Goal: Task Accomplishment & Management: Use online tool/utility

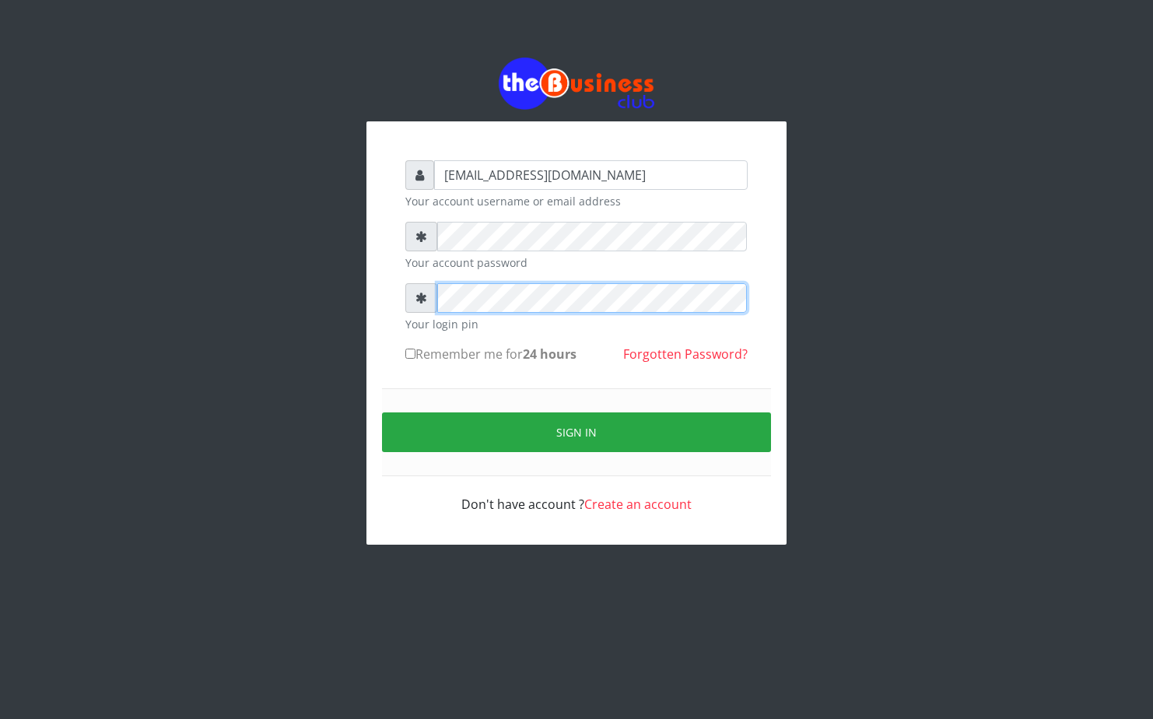
click at [411, 313] on div at bounding box center [576, 298] width 342 height 30
click at [519, 458] on div "Sign in" at bounding box center [576, 432] width 389 height 88
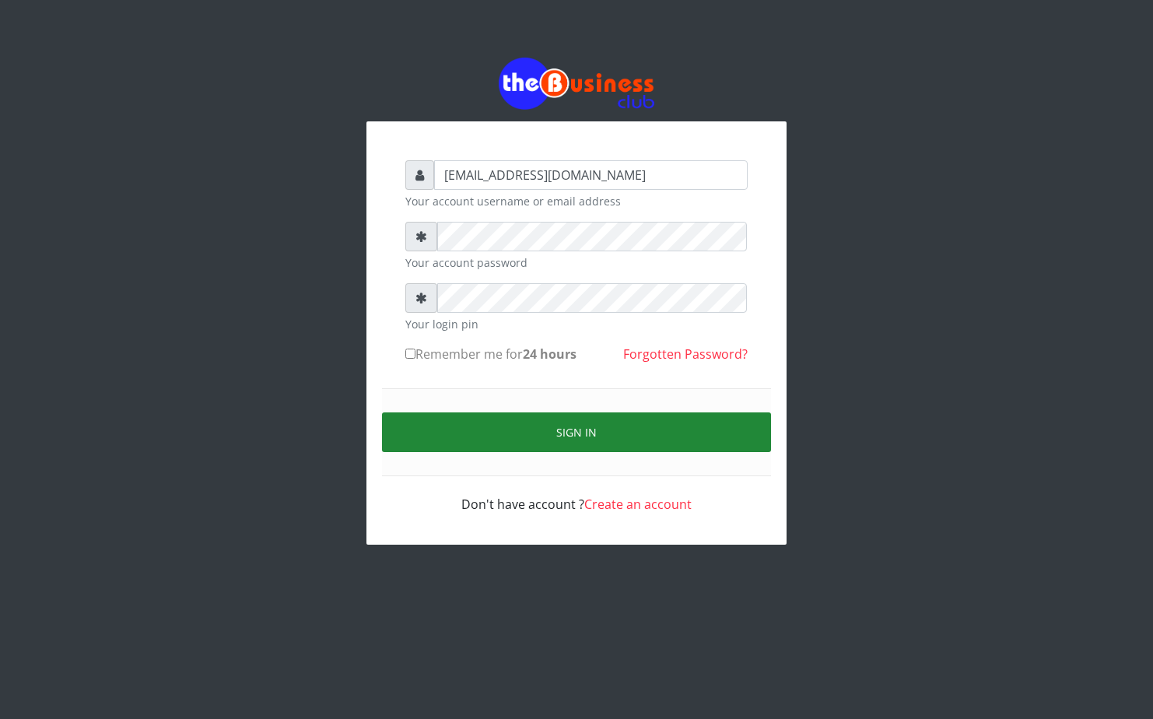
click at [524, 439] on button "Sign in" at bounding box center [576, 432] width 389 height 40
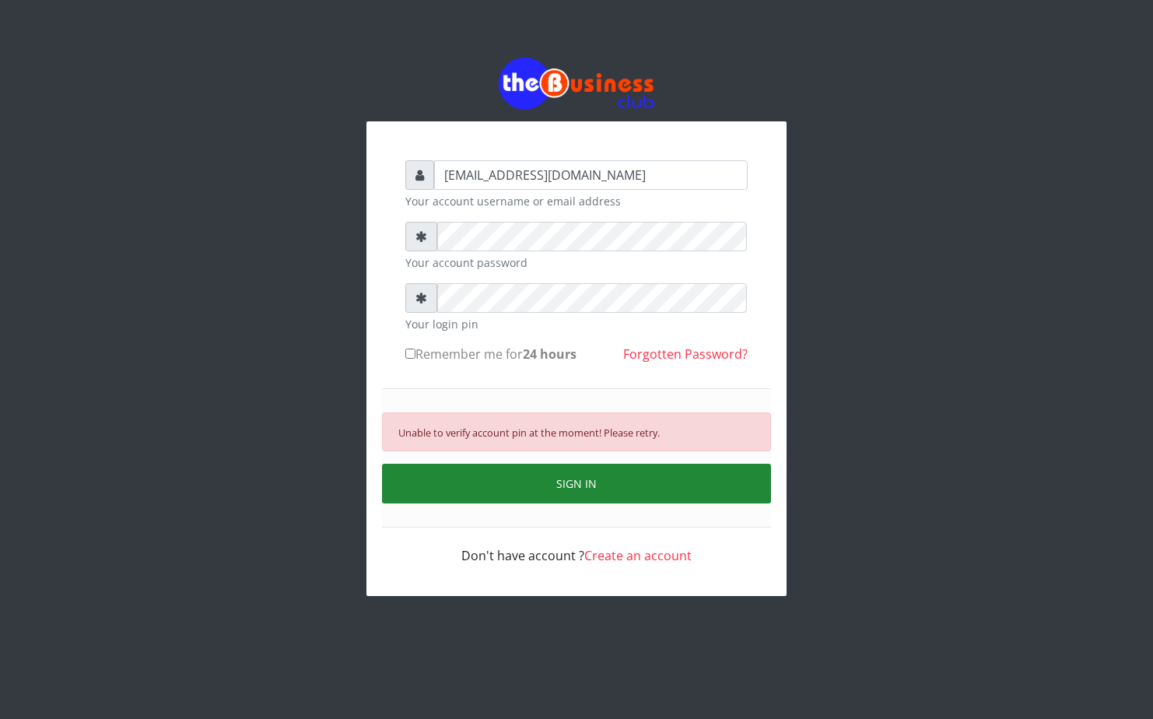
click at [490, 474] on button "SIGN IN" at bounding box center [576, 484] width 389 height 40
click at [490, 477] on button "SIGN IN" at bounding box center [576, 484] width 389 height 40
click at [507, 476] on button "SIGN IN" at bounding box center [576, 484] width 389 height 40
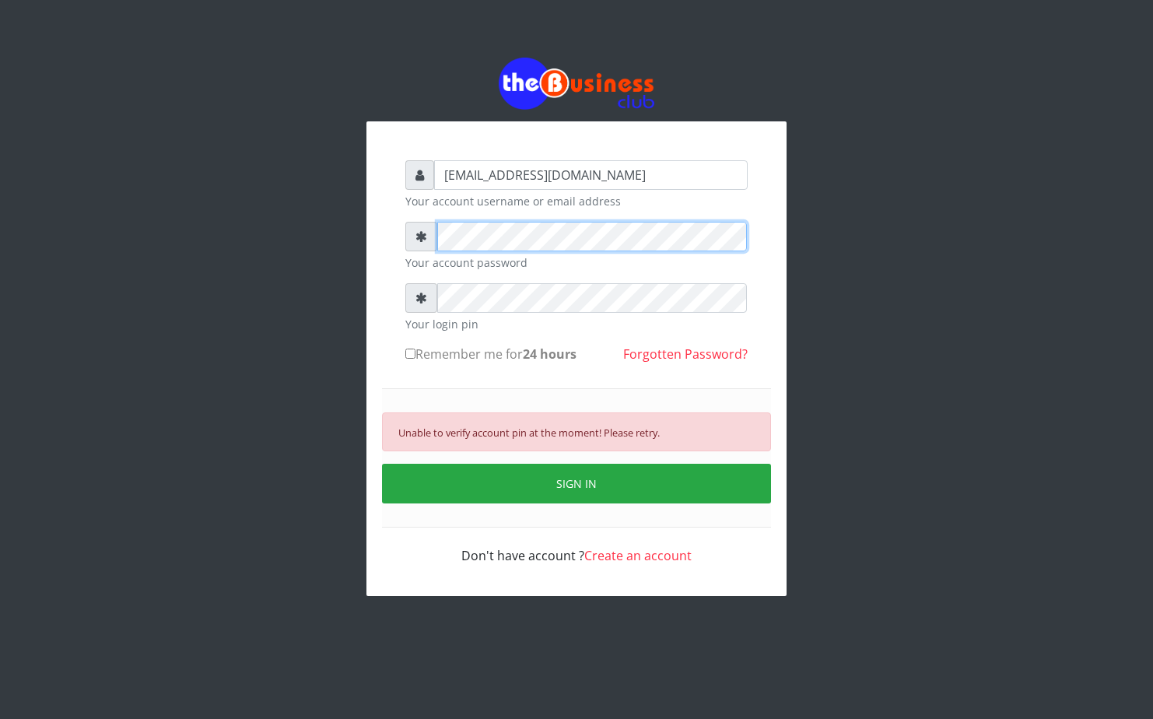
click at [356, 238] on div "alfredglad1111@gmail.com Your account username or email address Your account pa…" at bounding box center [576, 327] width 887 height 654
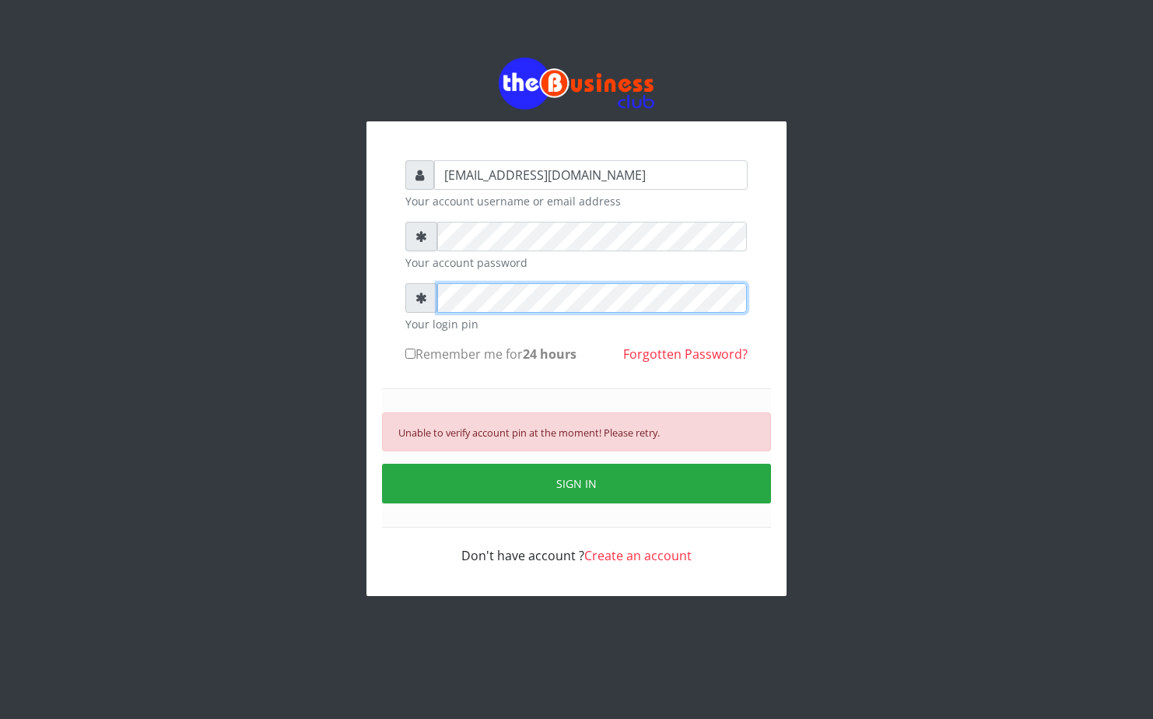
click at [264, 318] on div "alfredglad1111@gmail.com Your account username or email address Your account pa…" at bounding box center [576, 327] width 887 height 654
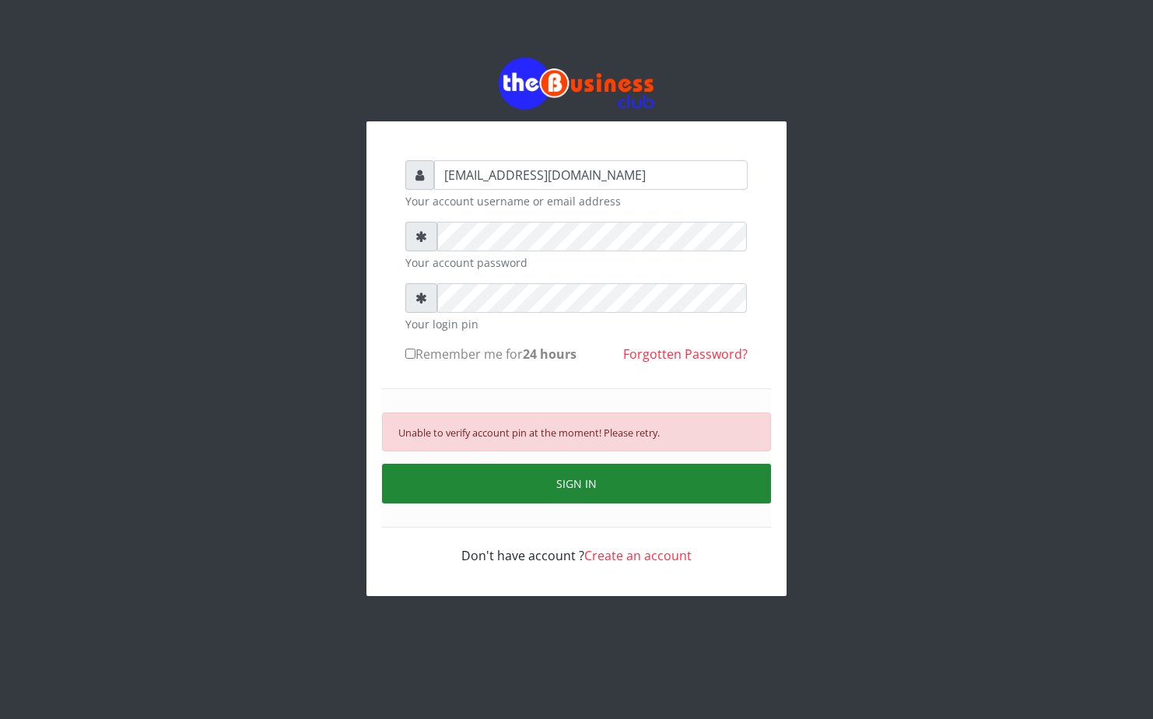
click at [580, 486] on button "SIGN IN" at bounding box center [576, 484] width 389 height 40
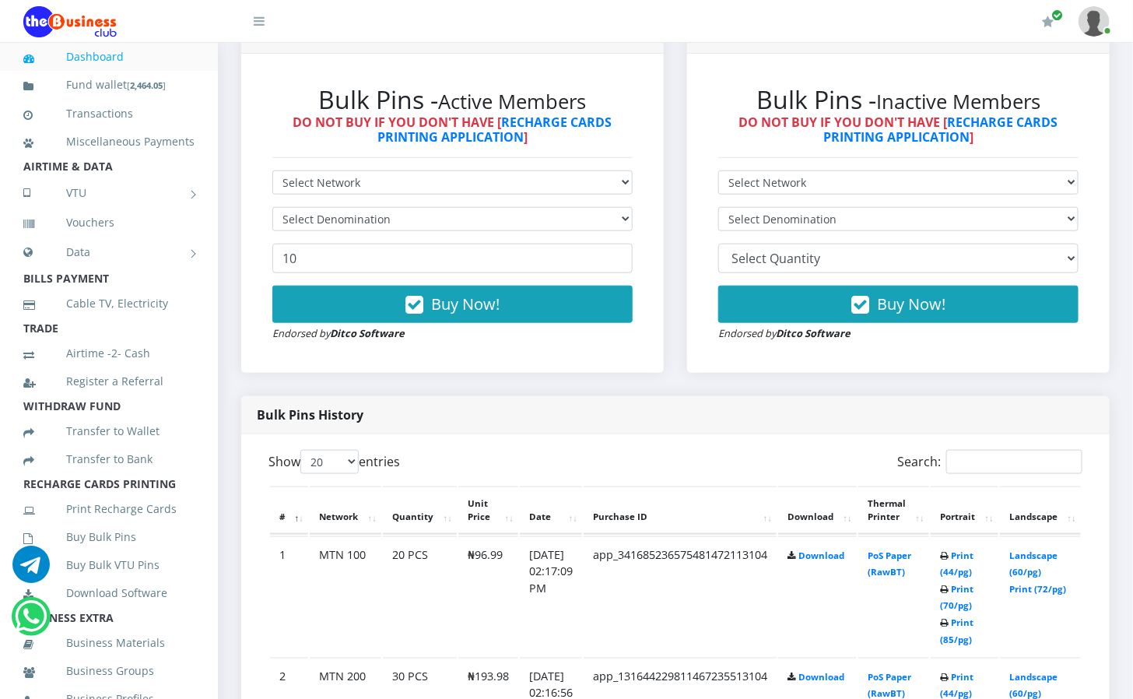
scroll to position [584, 0]
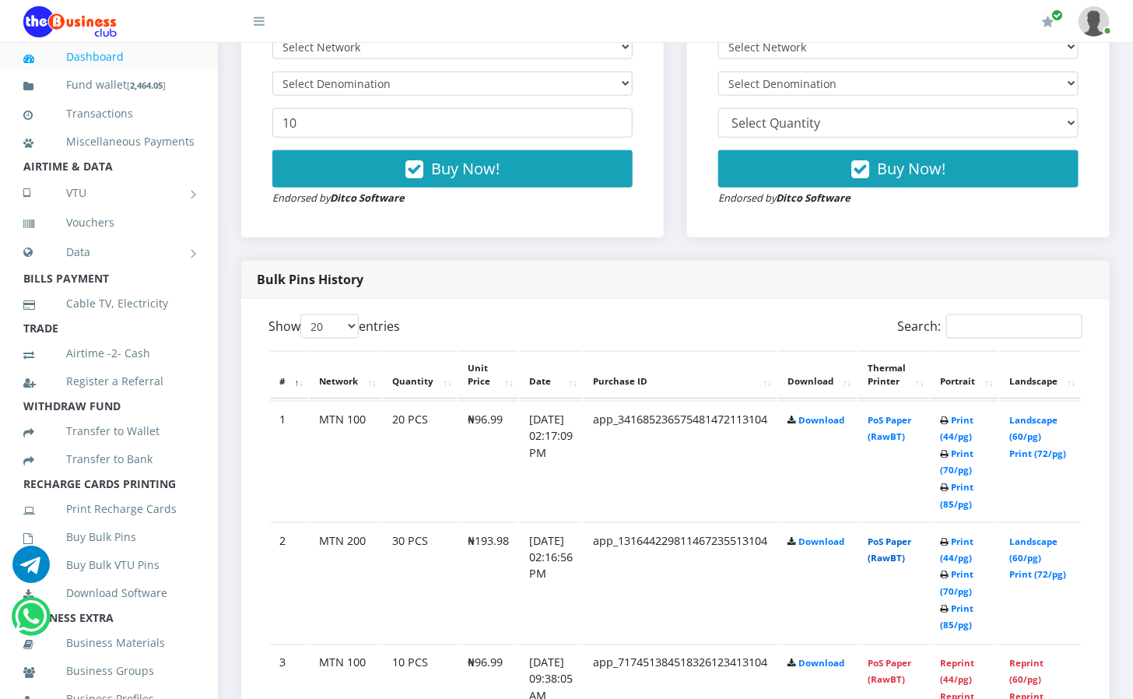
click at [911, 544] on link "PoS Paper (RawBT)" at bounding box center [890, 549] width 44 height 29
click at [929, 419] on td "PoS Paper (RawBT)" at bounding box center [893, 461] width 71 height 121
click at [911, 423] on link "PoS Paper (RawBT)" at bounding box center [890, 428] width 44 height 29
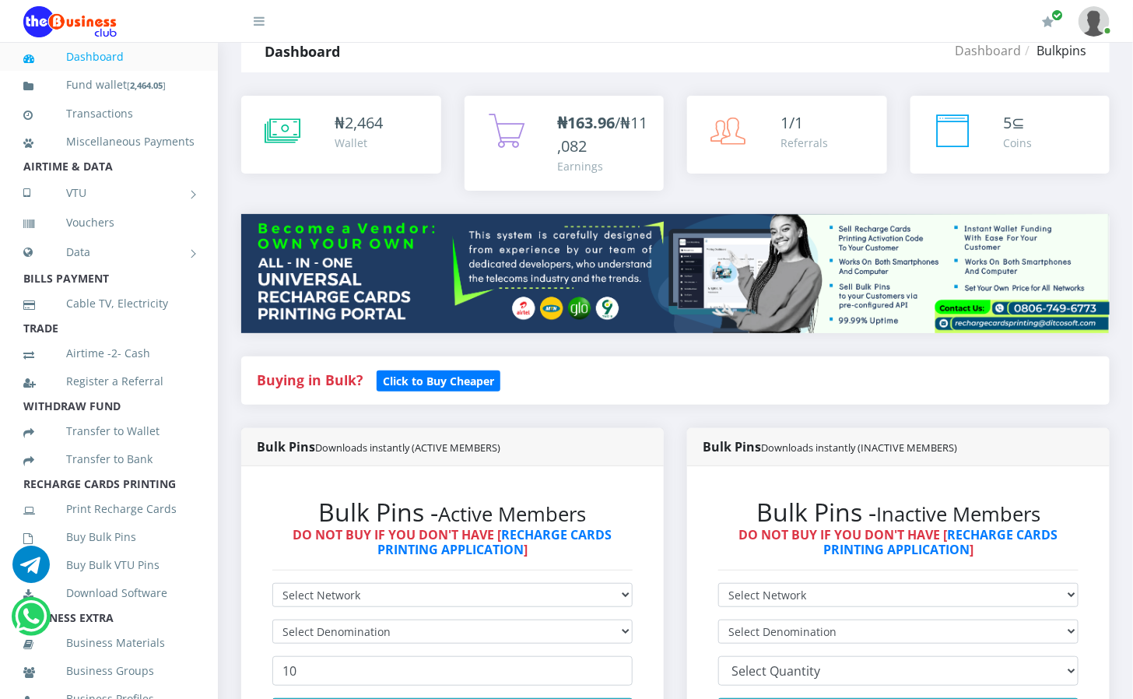
scroll to position [0, 0]
